Goal: Task Accomplishment & Management: Complete application form

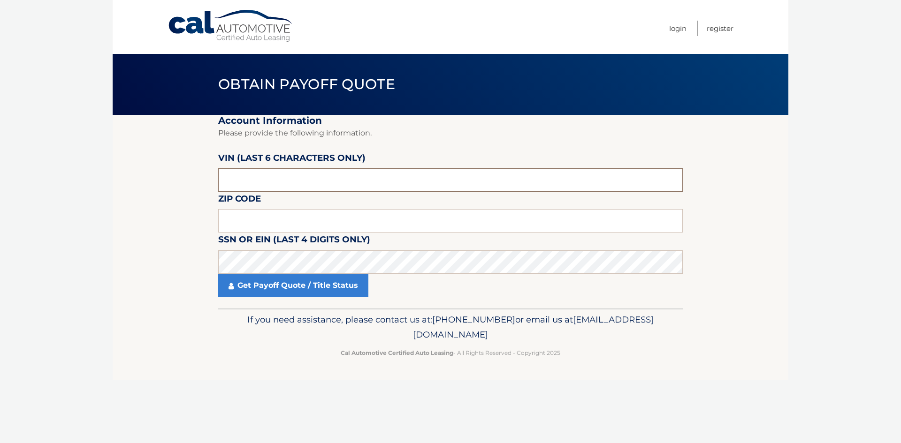
click at [250, 179] on input "text" at bounding box center [450, 179] width 464 height 23
paste input "EHRENF"
drag, startPoint x: 216, startPoint y: 183, endPoint x: 151, endPoint y: 183, distance: 65.7
click at [151, 183] on section "Account Information Please provide the following information. [PERSON_NAME] (la…" at bounding box center [451, 212] width 676 height 194
type input "EHRENF"
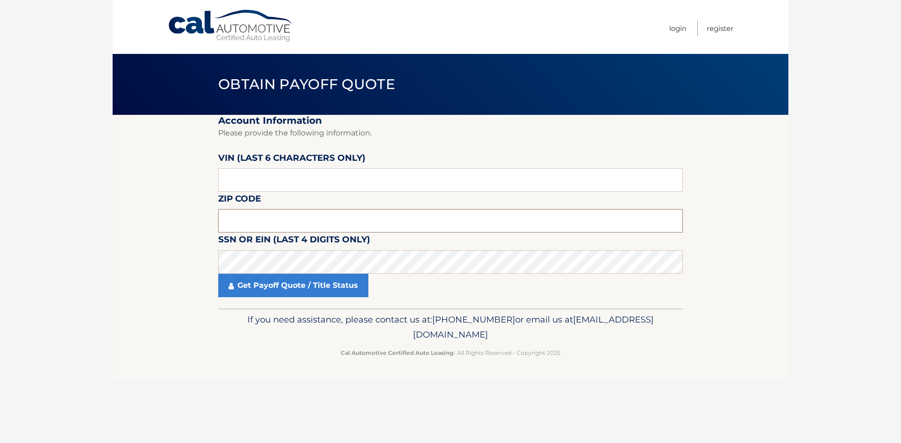
click at [241, 220] on input "text" at bounding box center [450, 220] width 464 height 23
click at [264, 176] on input "text" at bounding box center [450, 179] width 464 height 23
drag, startPoint x: 193, startPoint y: 175, endPoint x: 176, endPoint y: 175, distance: 17.4
click at [176, 175] on section "Account Information Please provide the following information. [PERSON_NAME] (la…" at bounding box center [451, 212] width 676 height 194
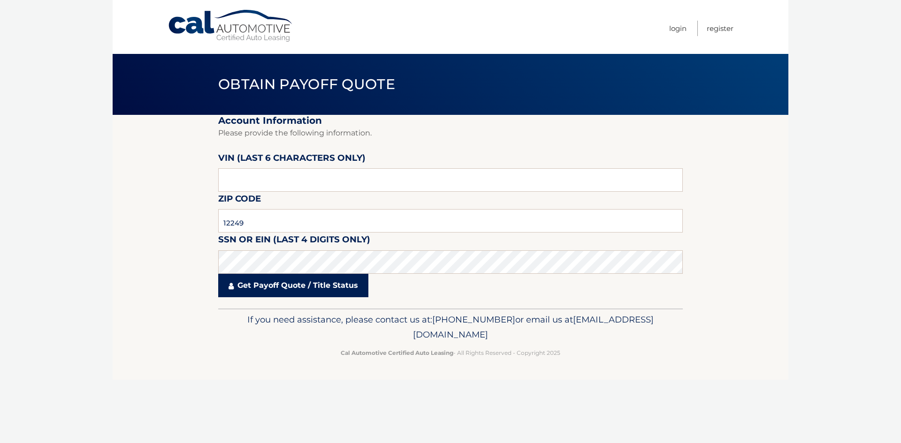
click at [262, 287] on link "Get Payoff Quote / Title Status" at bounding box center [293, 285] width 150 height 23
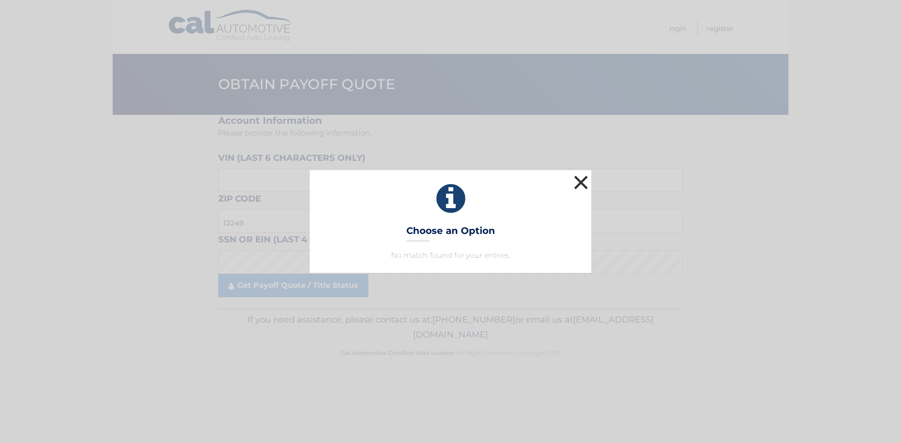
click at [584, 185] on button "×" at bounding box center [580, 182] width 19 height 19
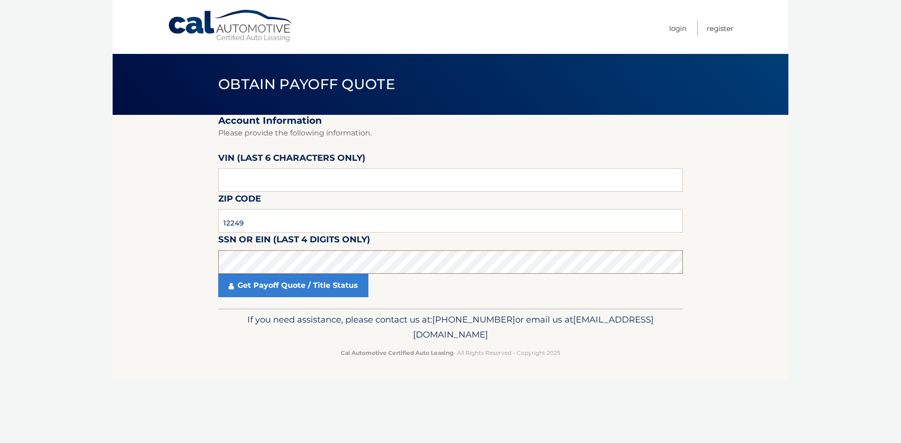
click at [189, 272] on section "Account Information Please provide the following information. [PERSON_NAME] (la…" at bounding box center [451, 212] width 676 height 194
drag, startPoint x: 257, startPoint y: 220, endPoint x: 154, endPoint y: 223, distance: 103.3
click at [154, 223] on section "Account Information Please provide the following information. [PERSON_NAME] (la…" at bounding box center [451, 212] width 676 height 194
click at [252, 282] on link "Get Payoff Quote / Title Status" at bounding box center [293, 285] width 150 height 23
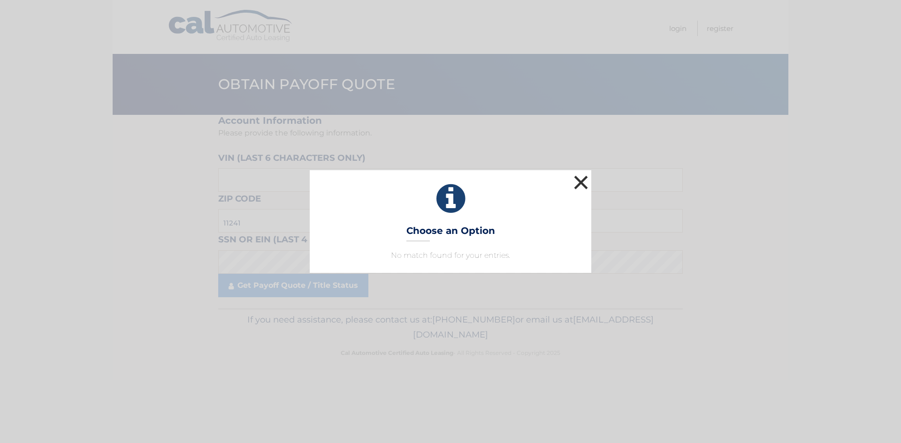
click at [588, 182] on button "×" at bounding box center [580, 182] width 19 height 19
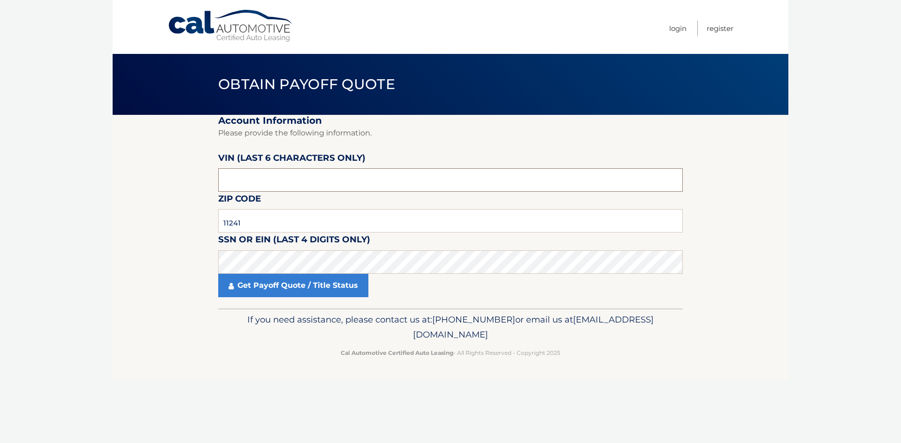
click at [255, 176] on input "text" at bounding box center [450, 179] width 464 height 23
click at [265, 222] on input "11241" at bounding box center [450, 220] width 464 height 23
click at [261, 290] on link "Get Payoff Quote / Title Status" at bounding box center [293, 285] width 150 height 23
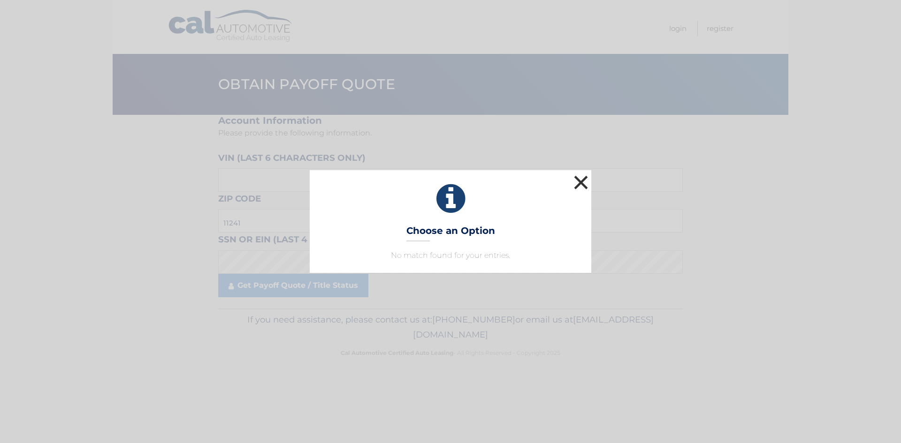
click at [578, 182] on button "×" at bounding box center [580, 182] width 19 height 19
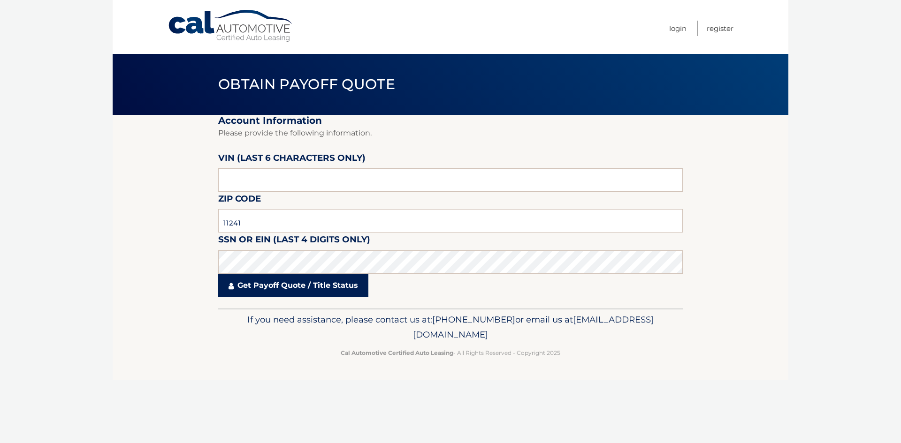
click at [281, 287] on link "Get Payoff Quote / Title Status" at bounding box center [293, 285] width 150 height 23
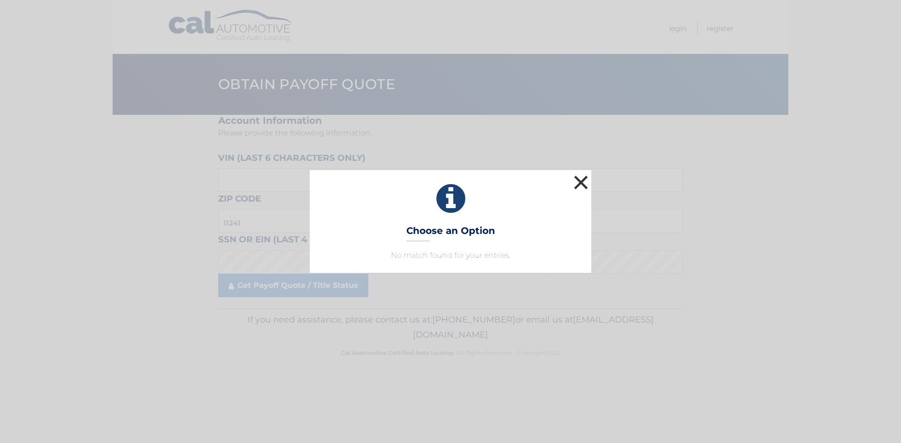
click at [574, 184] on button "×" at bounding box center [580, 182] width 19 height 19
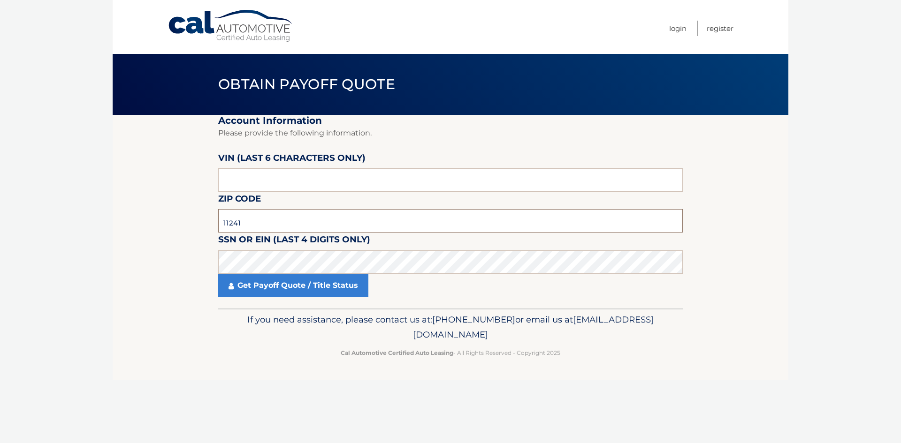
click at [281, 224] on input "11241" at bounding box center [450, 220] width 464 height 23
type input "11249"
click at [316, 281] on link "Get Payoff Quote / Title Status" at bounding box center [293, 285] width 150 height 23
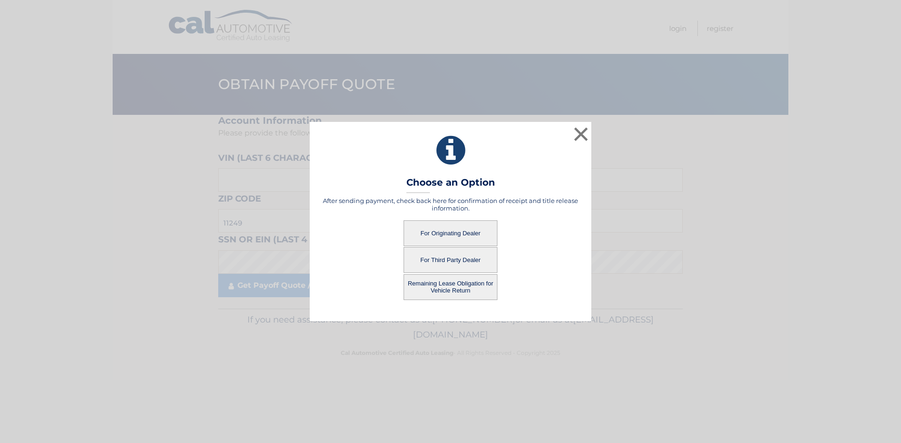
click at [433, 233] on button "For Originating Dealer" at bounding box center [450, 233] width 94 height 26
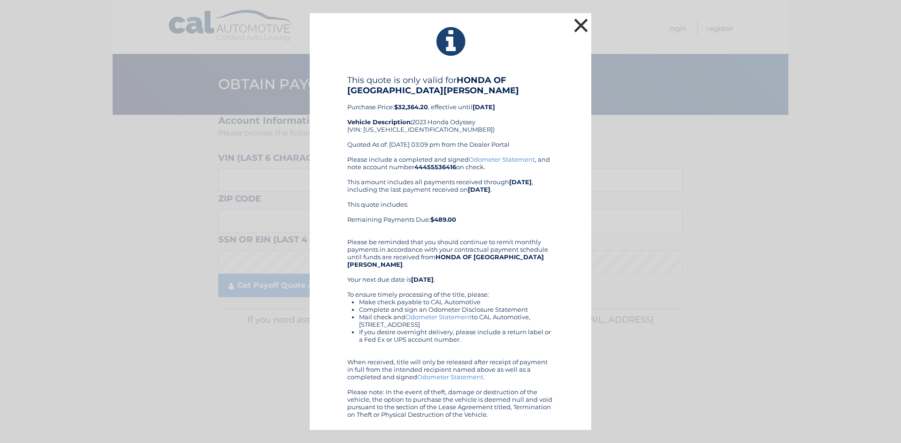
click at [574, 29] on button "×" at bounding box center [580, 25] width 19 height 19
